Goal: Information Seeking & Learning: Learn about a topic

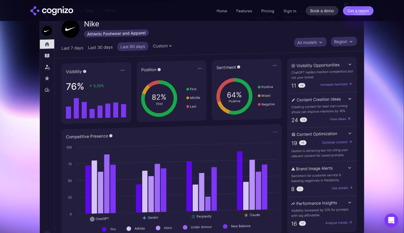
scroll to position [172, 0]
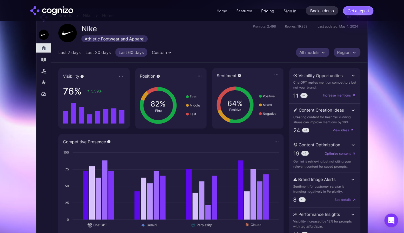
click at [274, 11] on link "Pricing" at bounding box center [267, 10] width 13 height 5
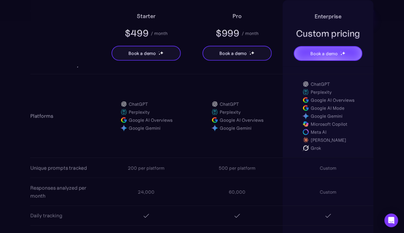
scroll to position [314, 0]
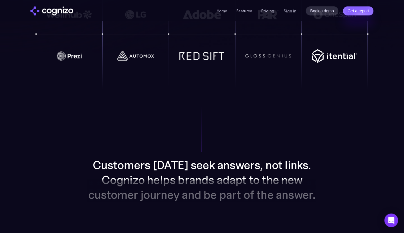
scroll to position [457, 0]
